Goal: Task Accomplishment & Management: Manage account settings

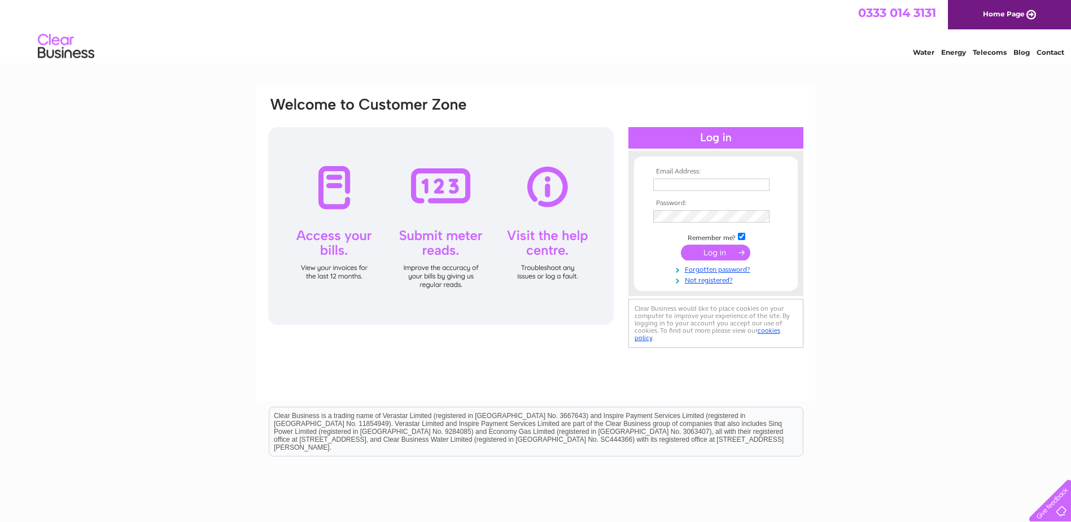
type input "ellie.hill@broadsthair.com"
click at [722, 251] on input "submit" at bounding box center [715, 252] width 69 height 16
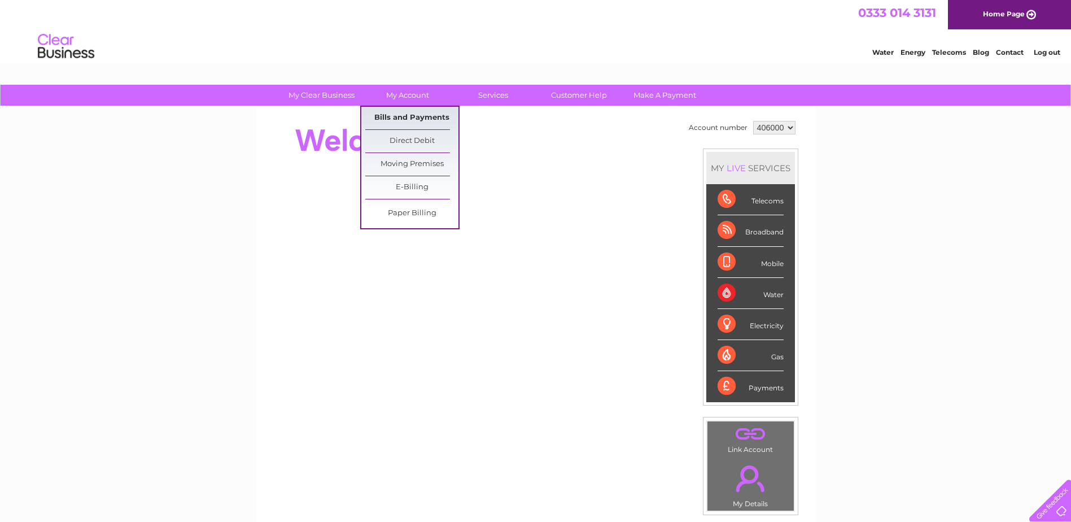
click at [391, 122] on link "Bills and Payments" at bounding box center [411, 118] width 93 height 23
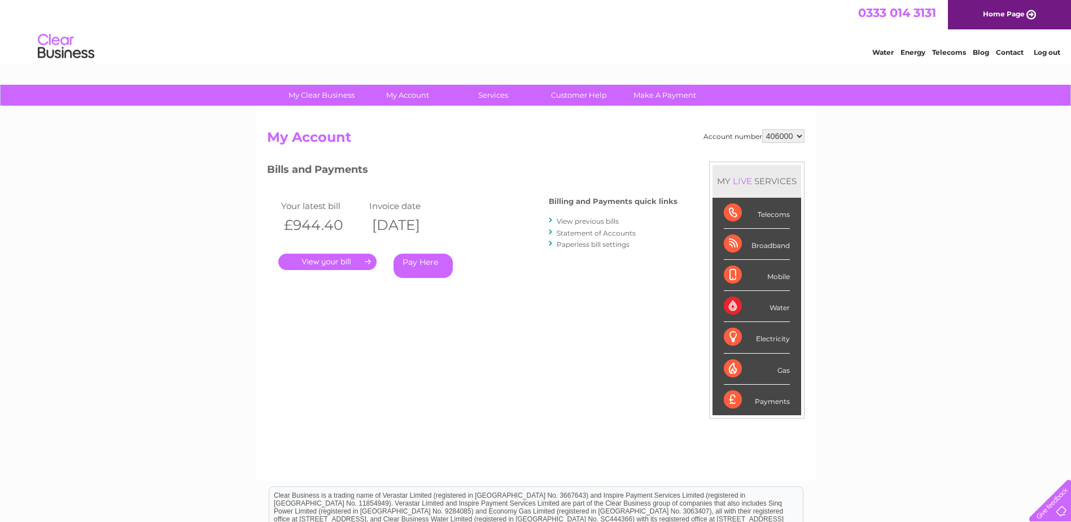
click at [323, 263] on link "." at bounding box center [327, 262] width 98 height 16
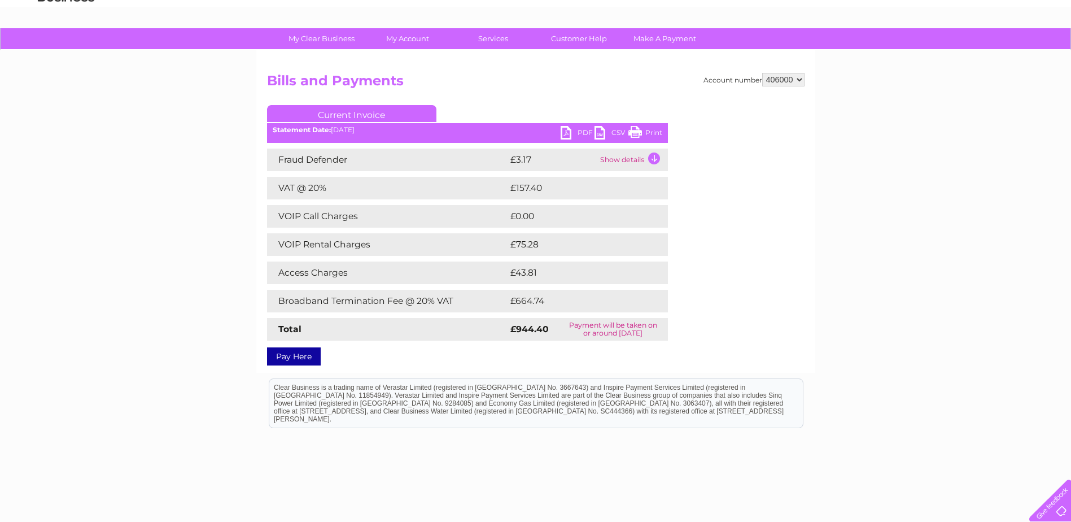
scroll to position [108, 0]
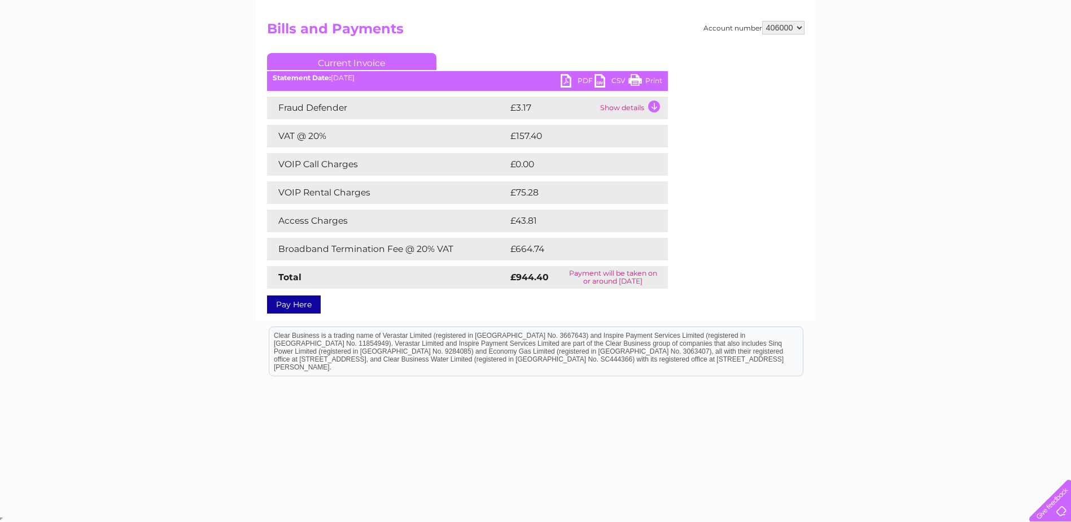
click at [655, 108] on td "Show details" at bounding box center [632, 108] width 71 height 23
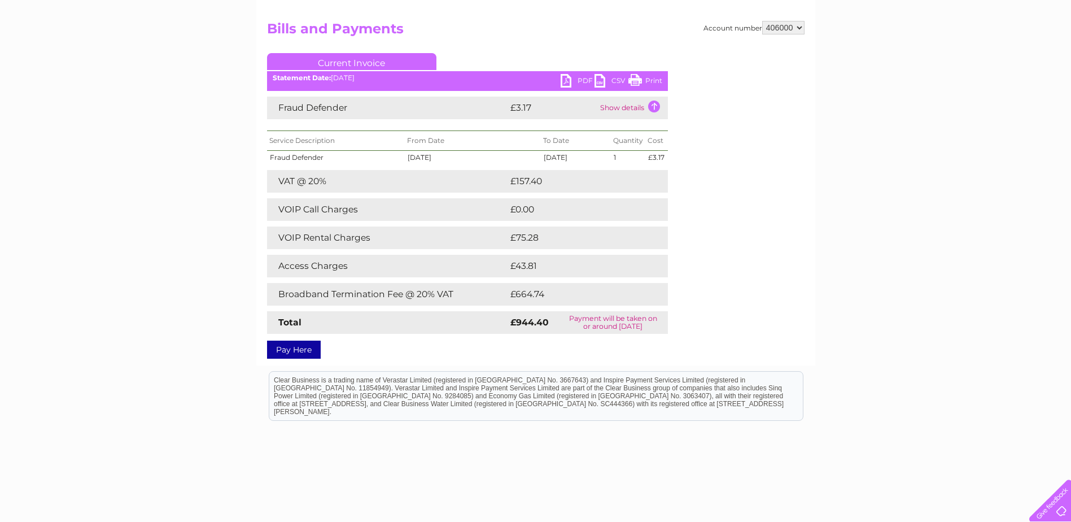
scroll to position [0, 0]
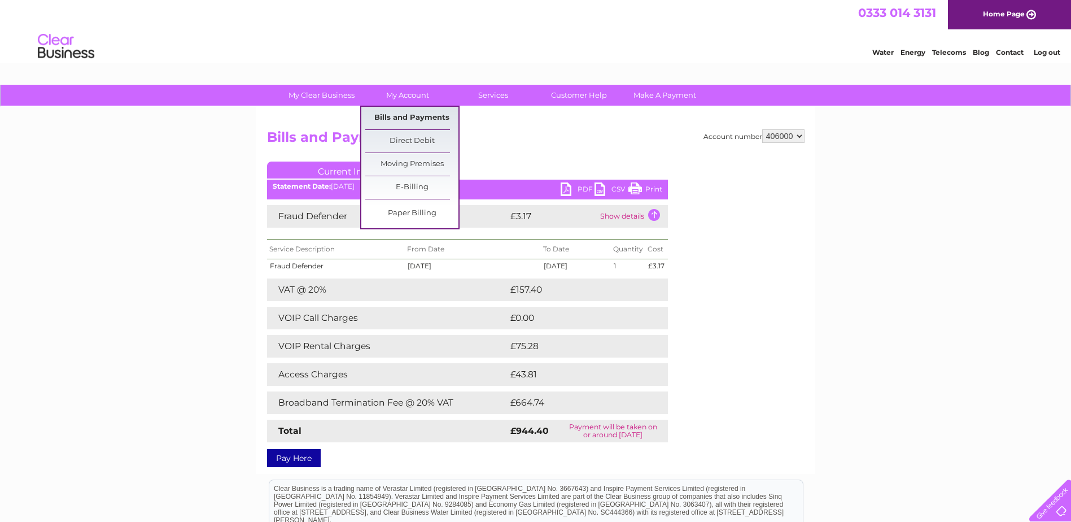
click at [398, 113] on link "Bills and Payments" at bounding box center [411, 118] width 93 height 23
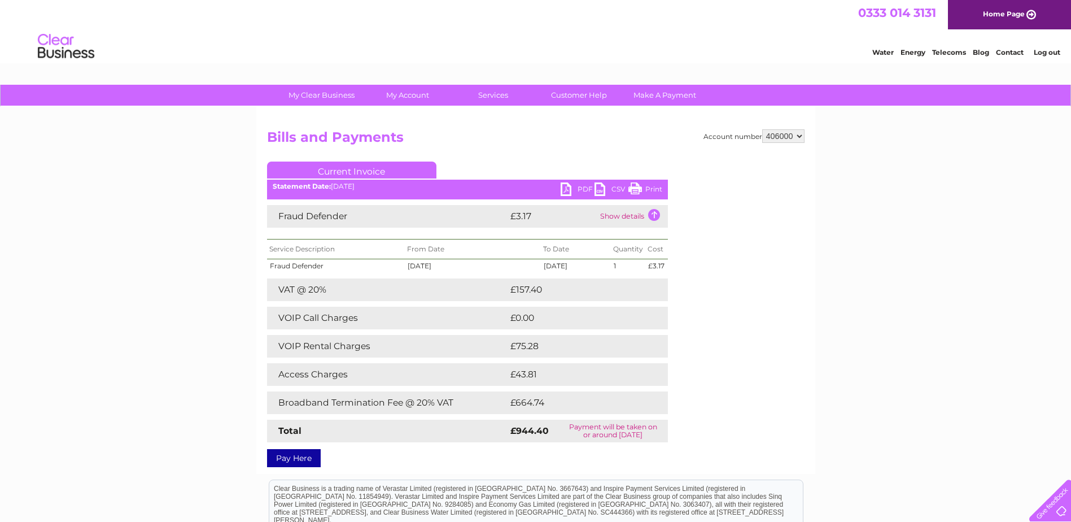
scroll to position [56, 0]
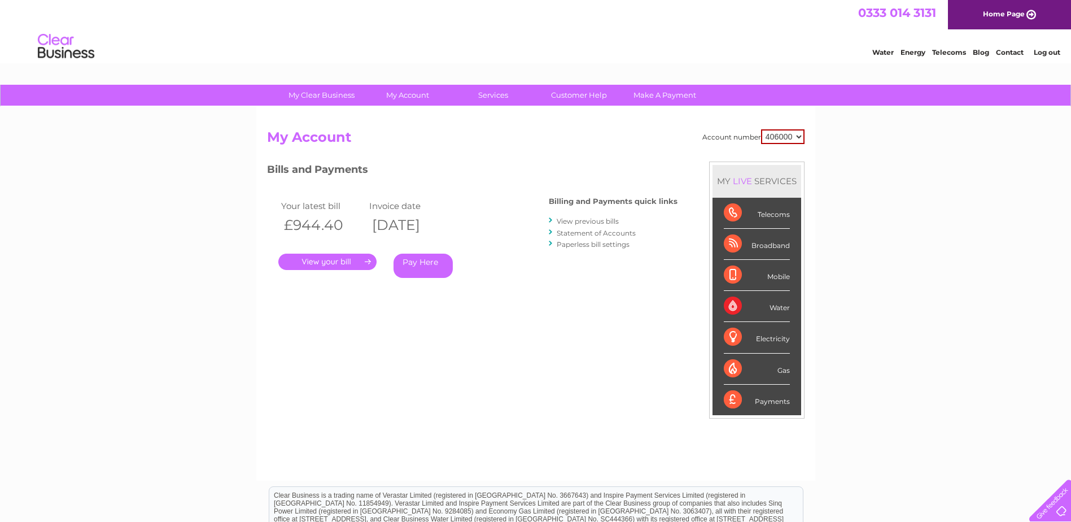
click at [347, 262] on link "." at bounding box center [327, 262] width 98 height 16
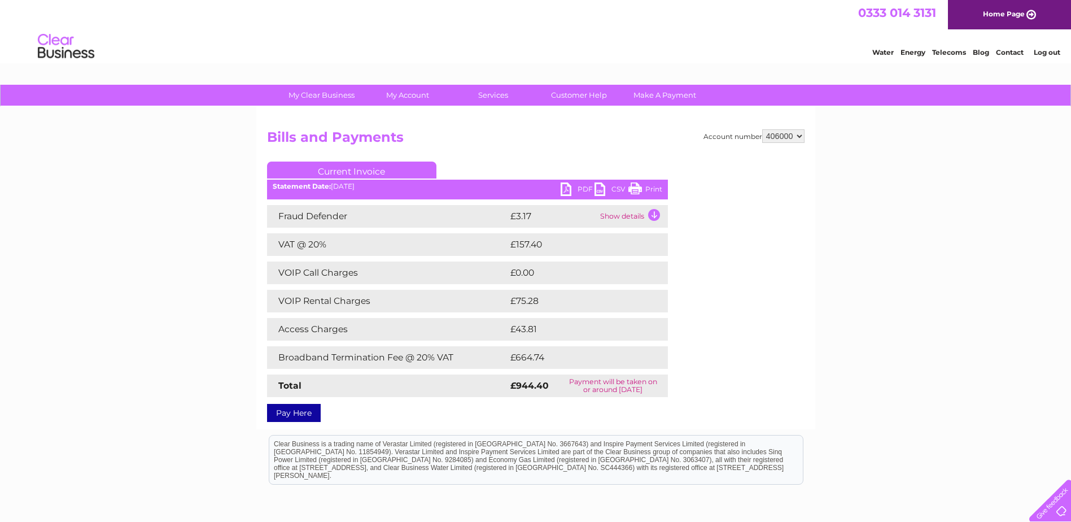
click at [578, 189] on link "PDF" at bounding box center [578, 190] width 34 height 16
click at [584, 95] on link "Customer Help" at bounding box center [578, 95] width 93 height 21
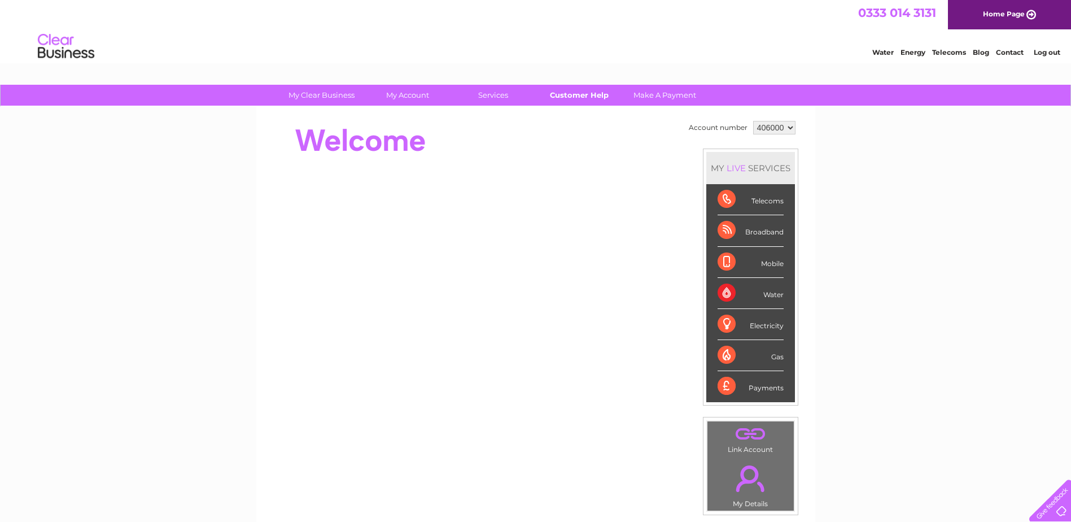
click at [579, 94] on link "Customer Help" at bounding box center [578, 95] width 93 height 21
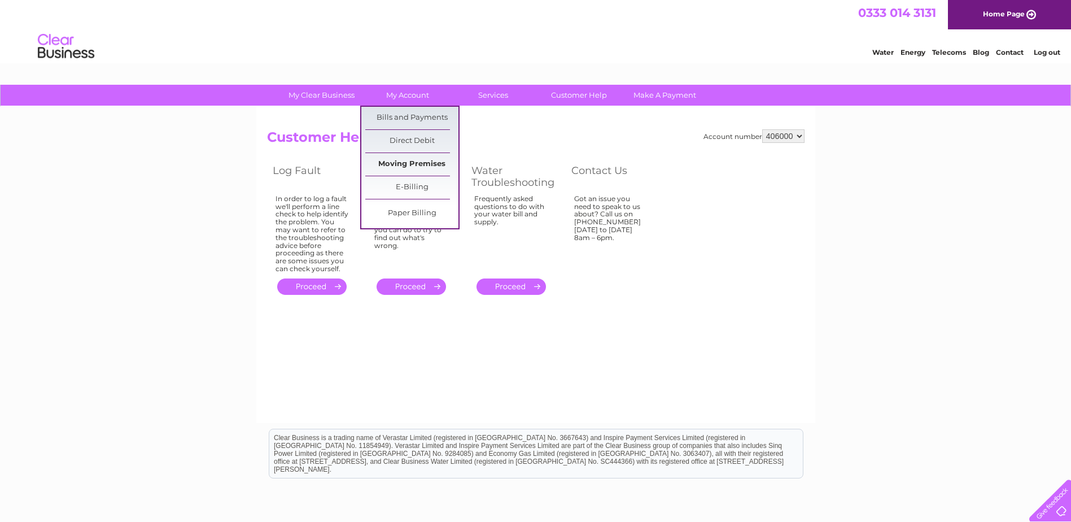
click at [399, 161] on link "Moving Premises" at bounding box center [411, 164] width 93 height 23
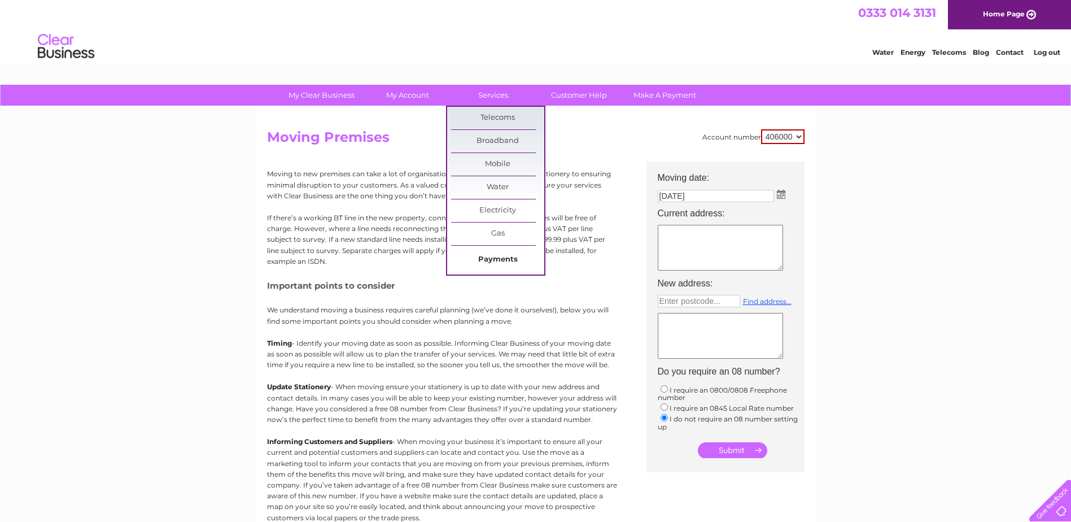
click at [484, 257] on link "Payments" at bounding box center [497, 259] width 93 height 23
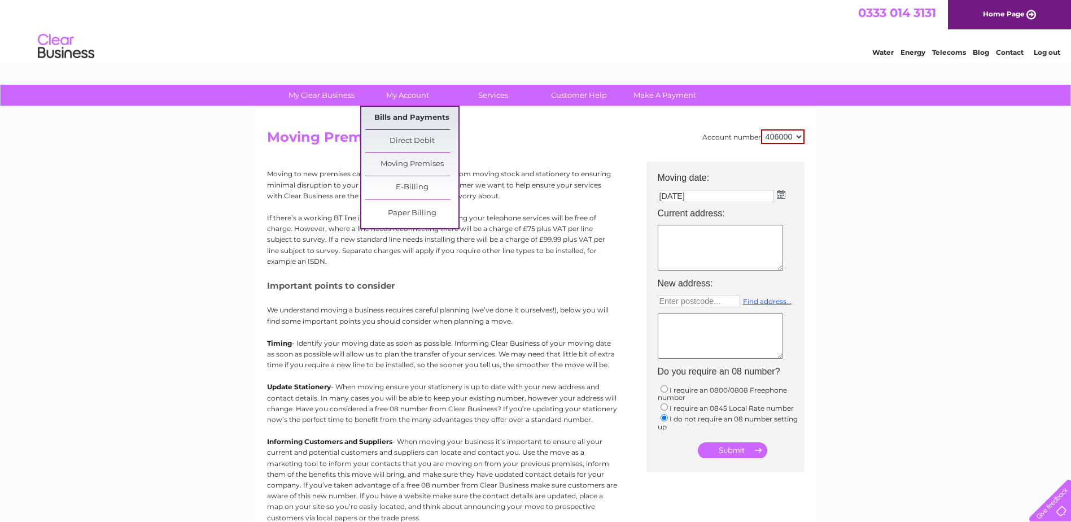
click at [407, 116] on link "Bills and Payments" at bounding box center [411, 118] width 93 height 23
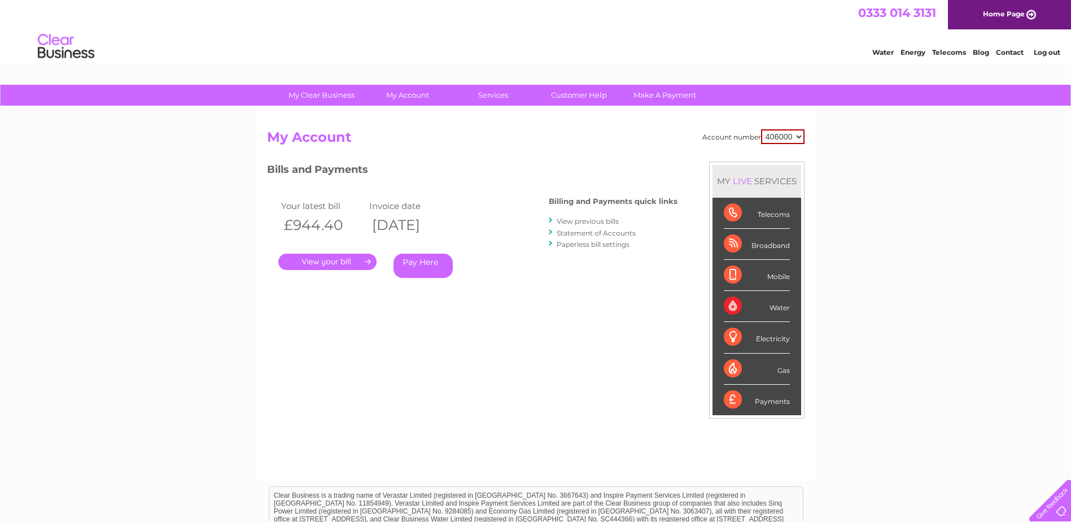
click at [1049, 54] on link "Log out" at bounding box center [1047, 52] width 27 height 8
